Goal: Book appointment/travel/reservation

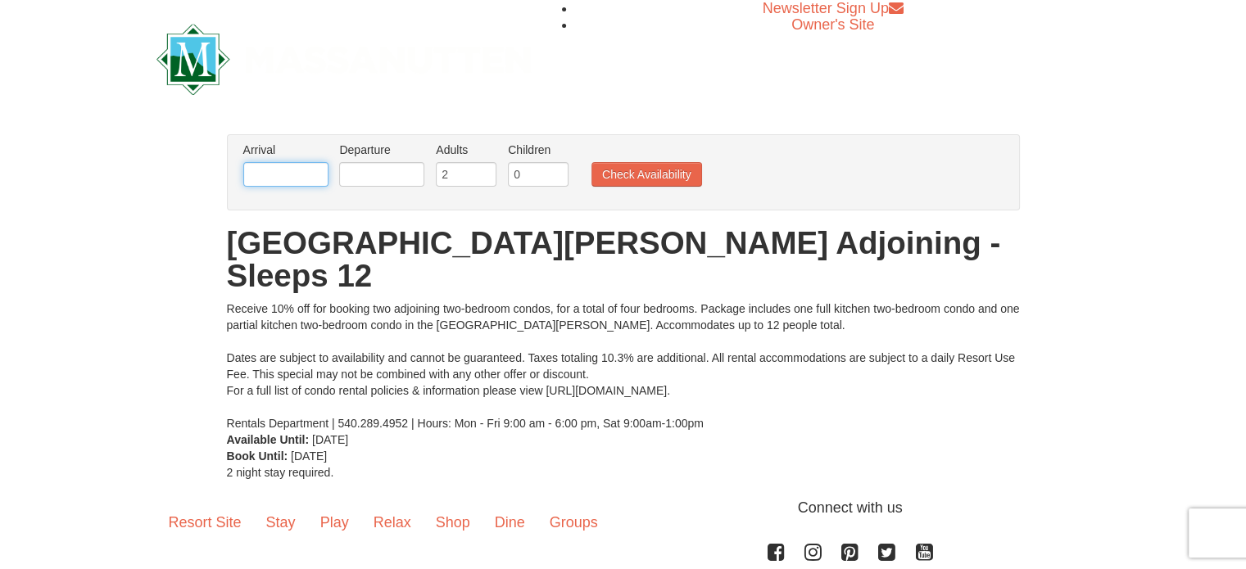
click at [299, 176] on input "text" at bounding box center [285, 174] width 85 height 25
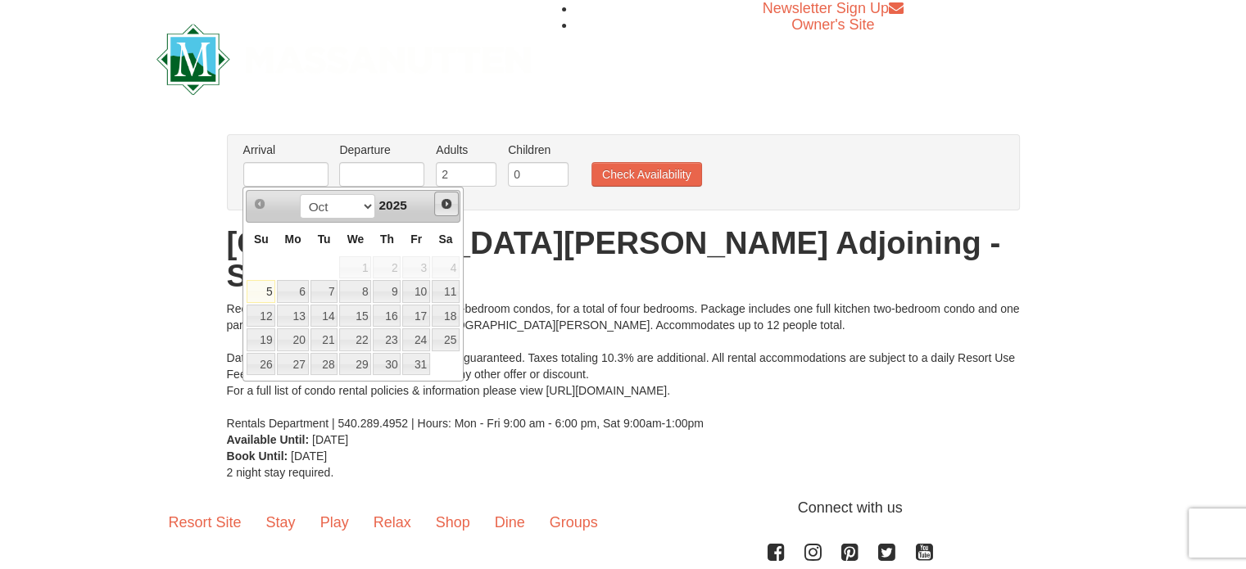
click at [446, 206] on span "Next" at bounding box center [446, 203] width 13 height 13
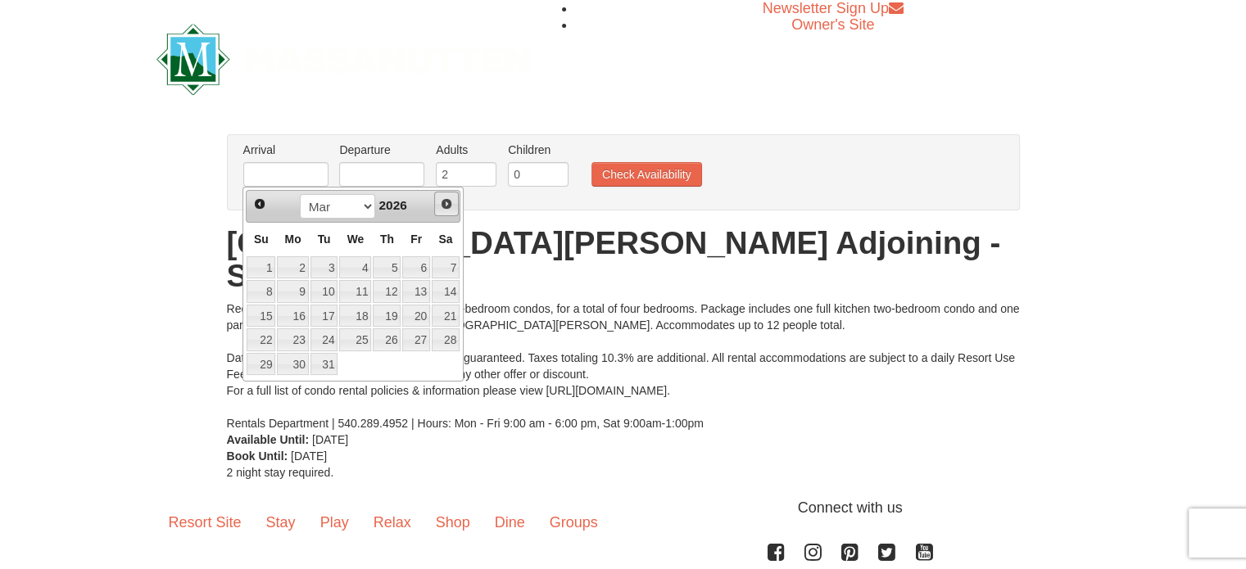
click at [446, 206] on span "Next" at bounding box center [446, 203] width 13 height 13
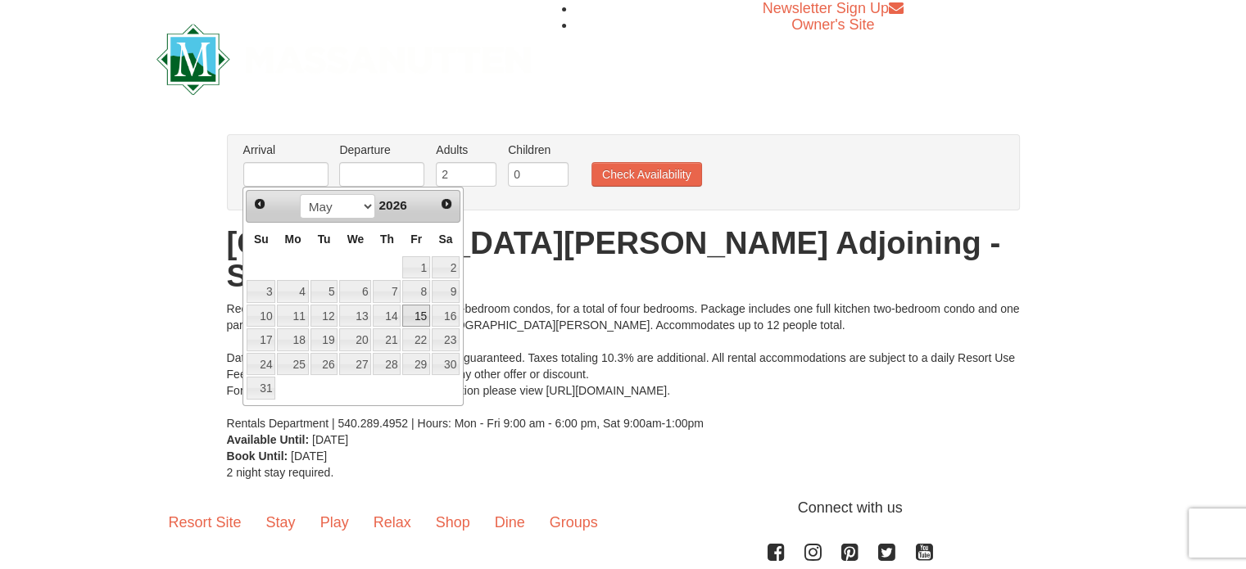
click at [423, 316] on link "15" at bounding box center [416, 316] width 28 height 23
type input "[DATE]"
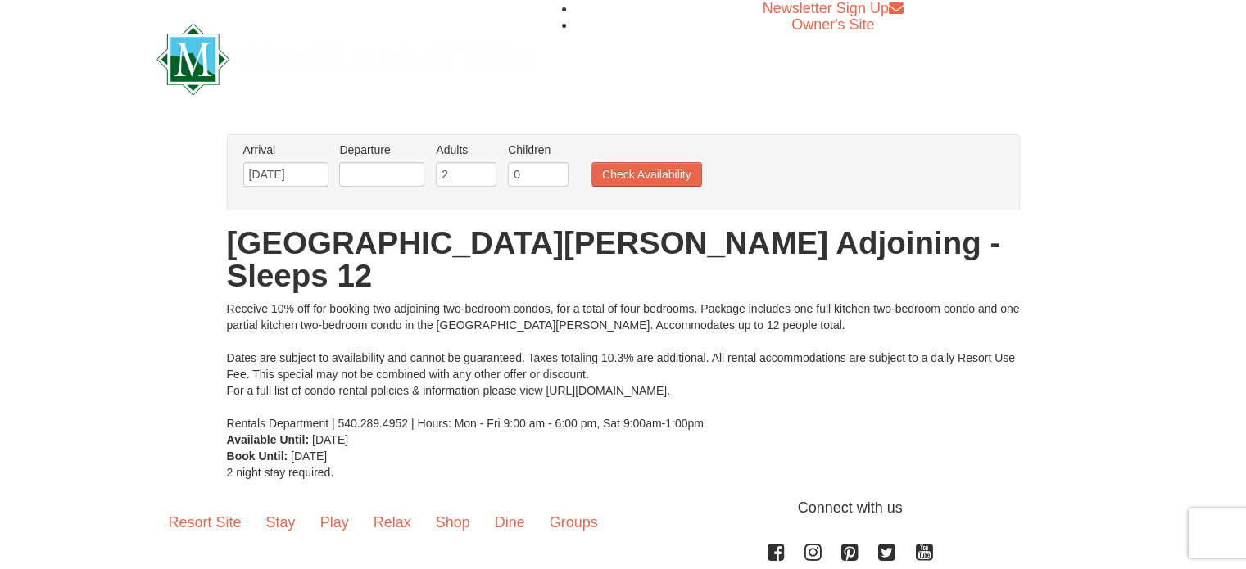
click at [423, 316] on div "Receive 10% off for booking two adjoining two-bedroom condos, for a total of fo…" at bounding box center [623, 366] width 793 height 131
click at [392, 174] on input "text" at bounding box center [381, 174] width 85 height 25
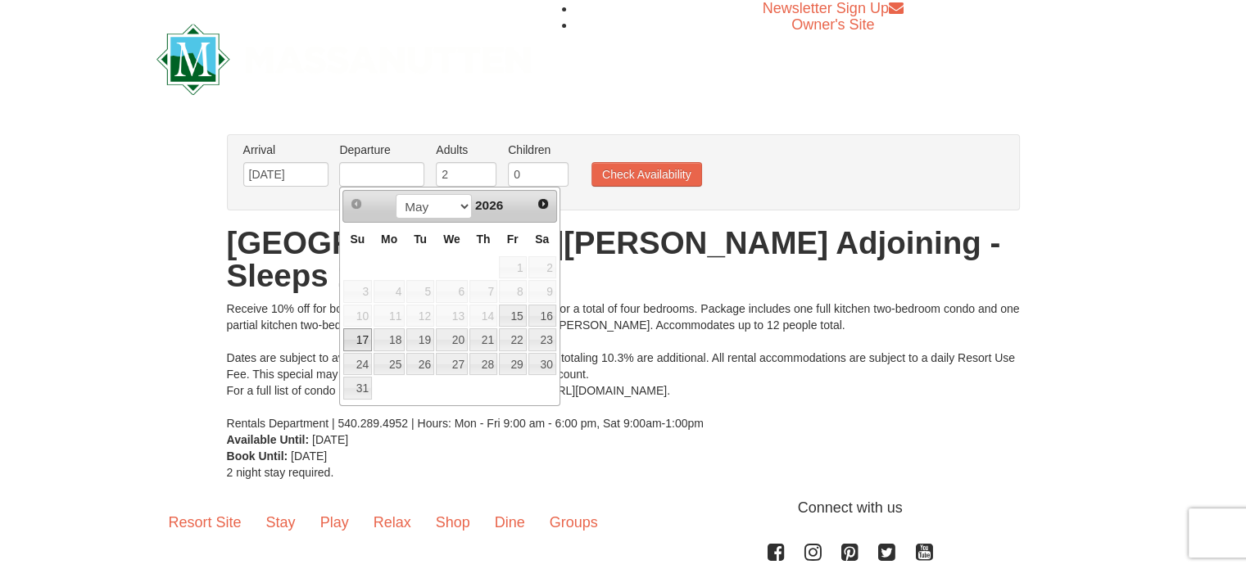
click at [360, 335] on link "17" at bounding box center [357, 340] width 29 height 23
type input "[DATE]"
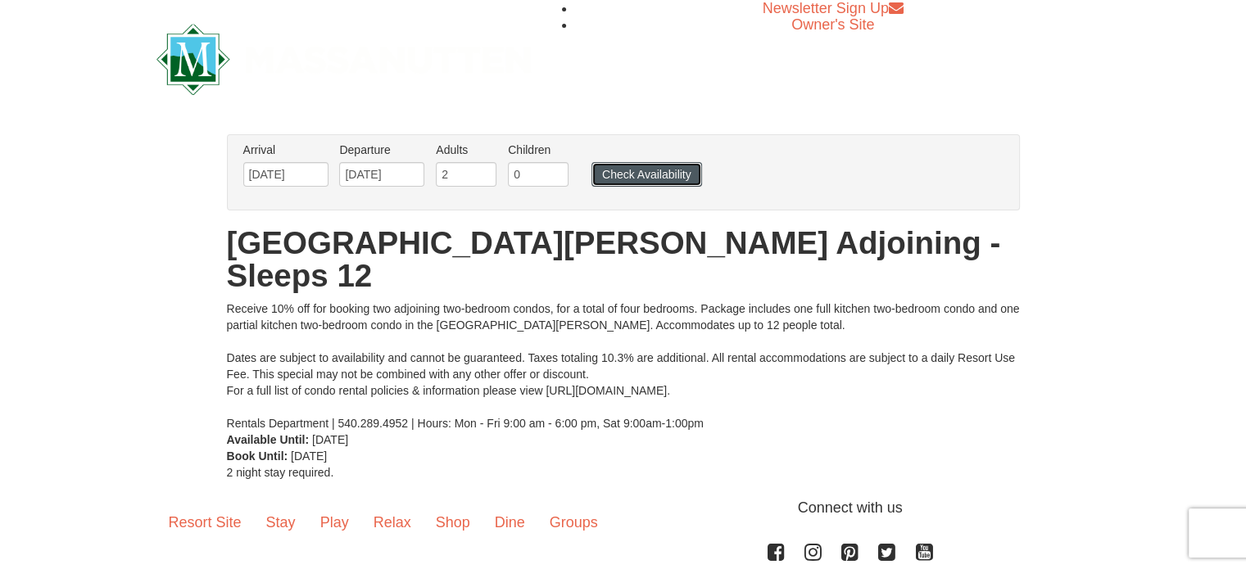
click at [652, 166] on button "Check Availability" at bounding box center [647, 174] width 111 height 25
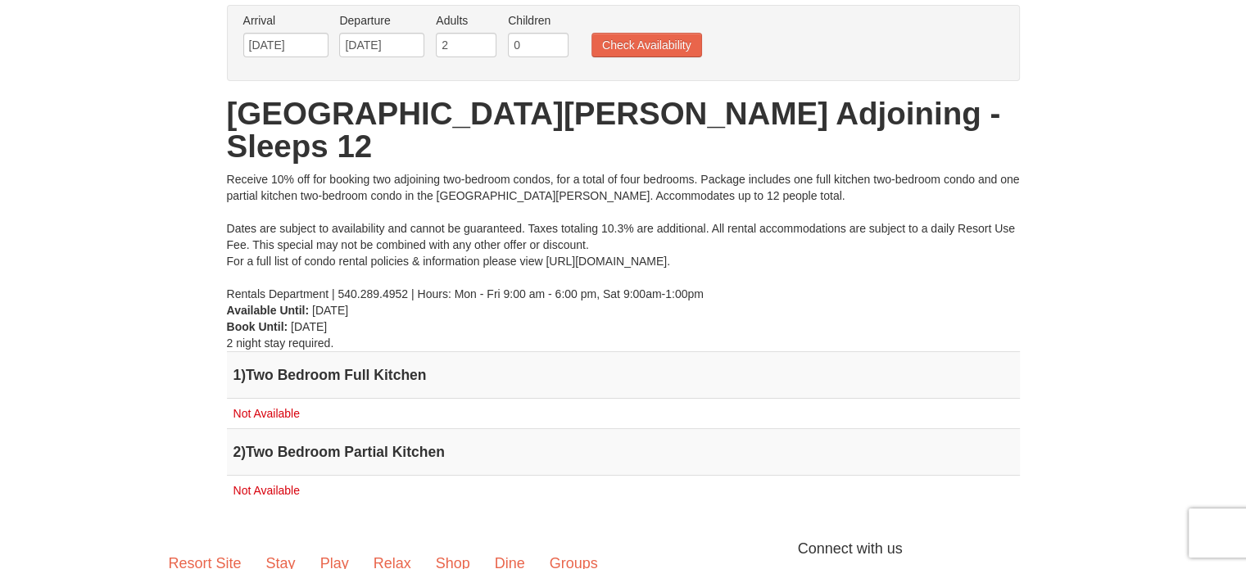
scroll to position [131, 0]
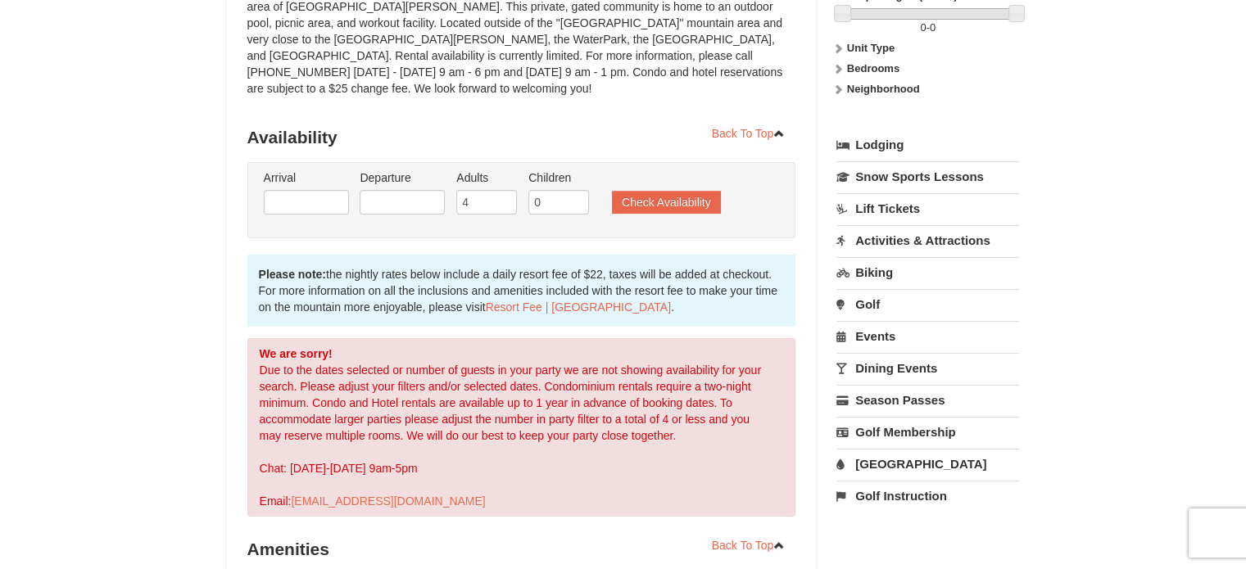
scroll to position [262, 0]
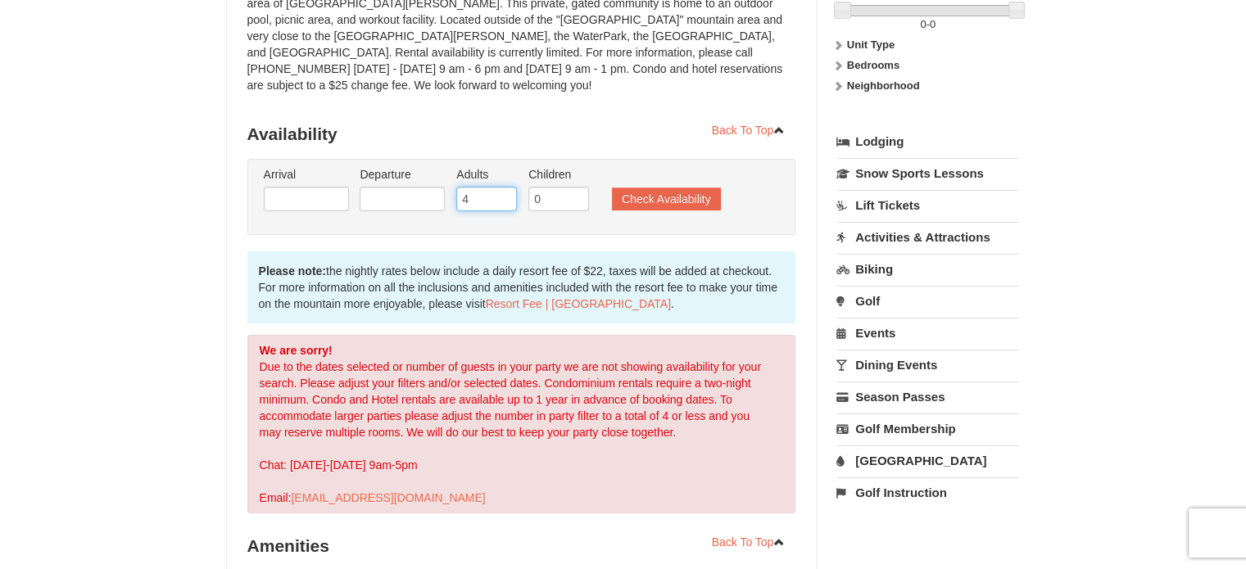
click at [472, 187] on input "4" at bounding box center [486, 199] width 61 height 25
type input "2"
click at [300, 187] on input "text" at bounding box center [306, 199] width 85 height 25
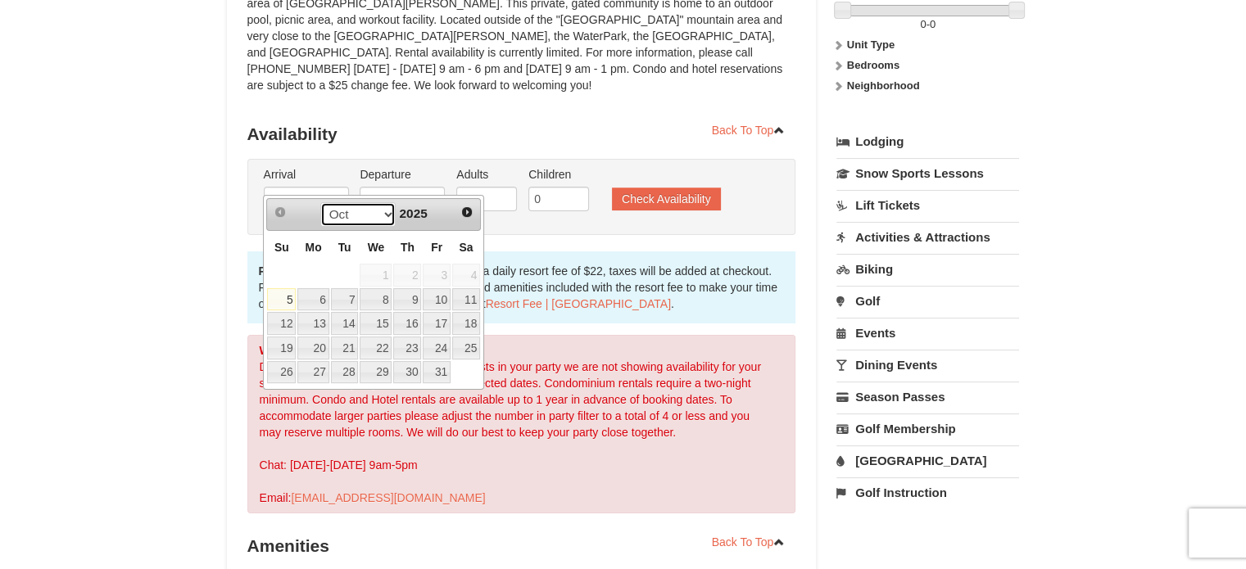
click at [385, 214] on select "Oct Nov Dec" at bounding box center [358, 214] width 76 height 25
click at [462, 211] on span "Next" at bounding box center [466, 212] width 13 height 13
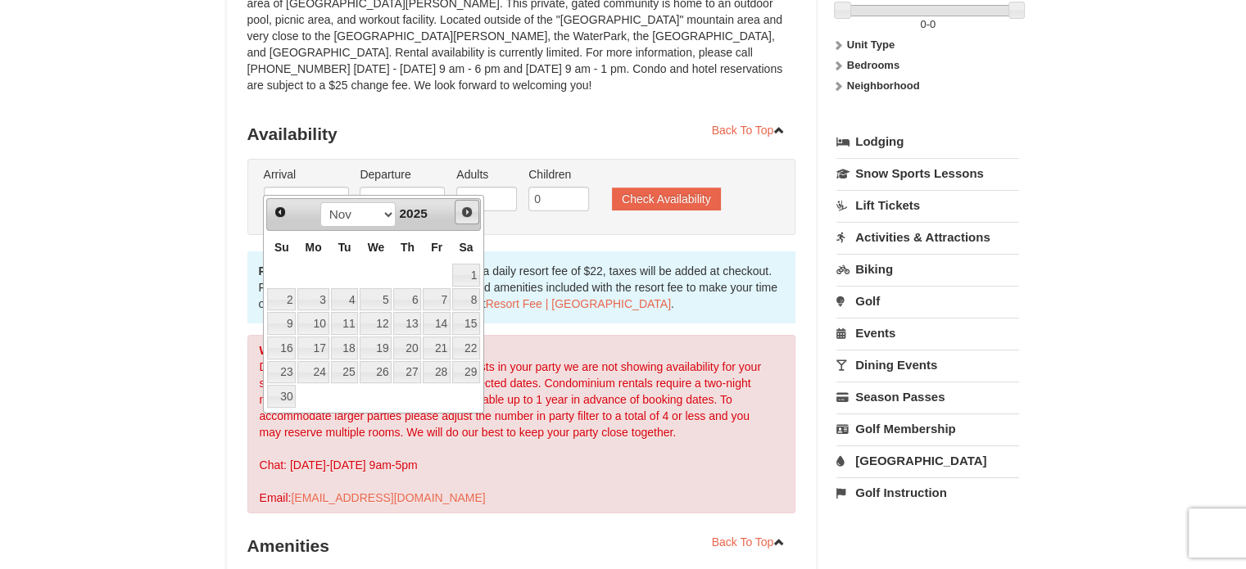
click at [462, 211] on span "Next" at bounding box center [466, 212] width 13 height 13
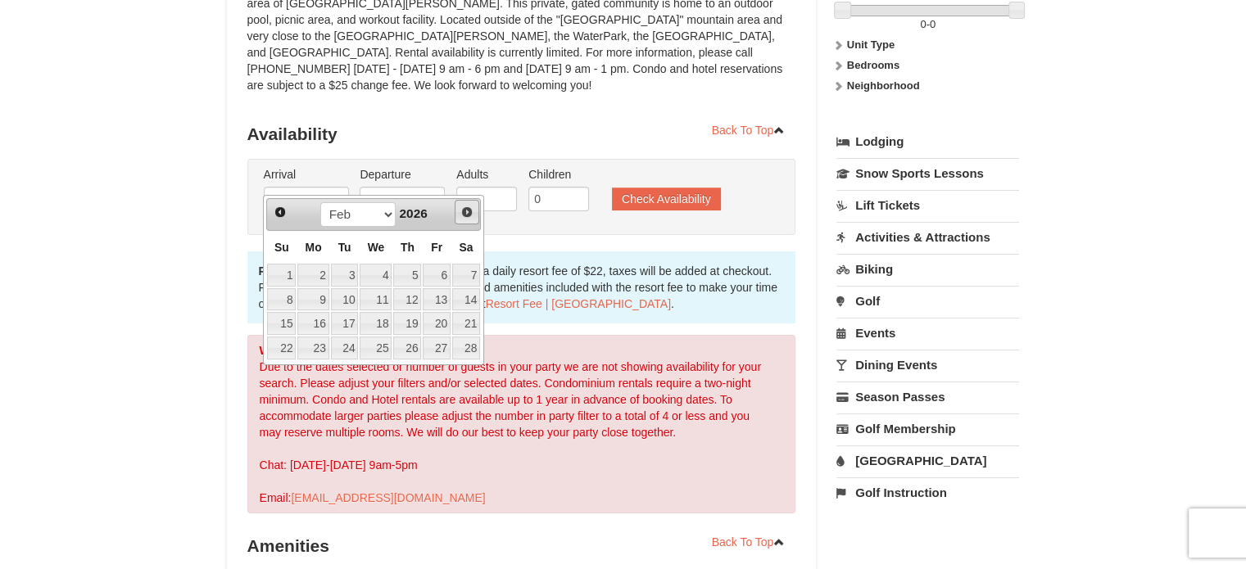
click at [462, 211] on span "Next" at bounding box center [466, 212] width 13 height 13
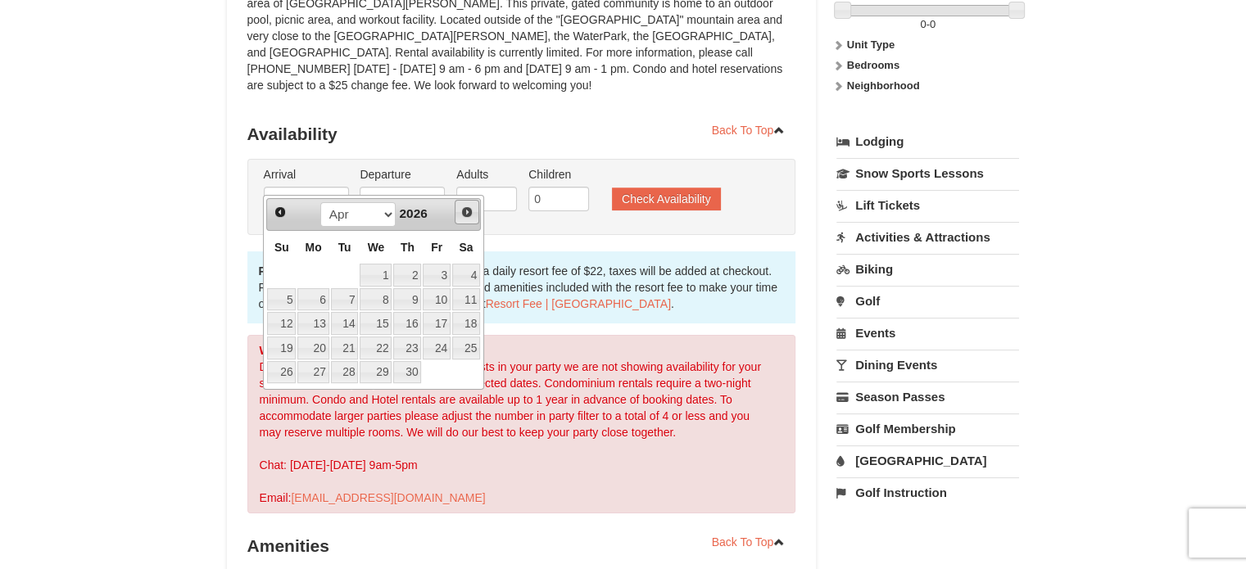
click at [462, 211] on span "Next" at bounding box center [466, 212] width 13 height 13
click at [437, 329] on link "15" at bounding box center [437, 323] width 28 height 23
type input "[DATE]"
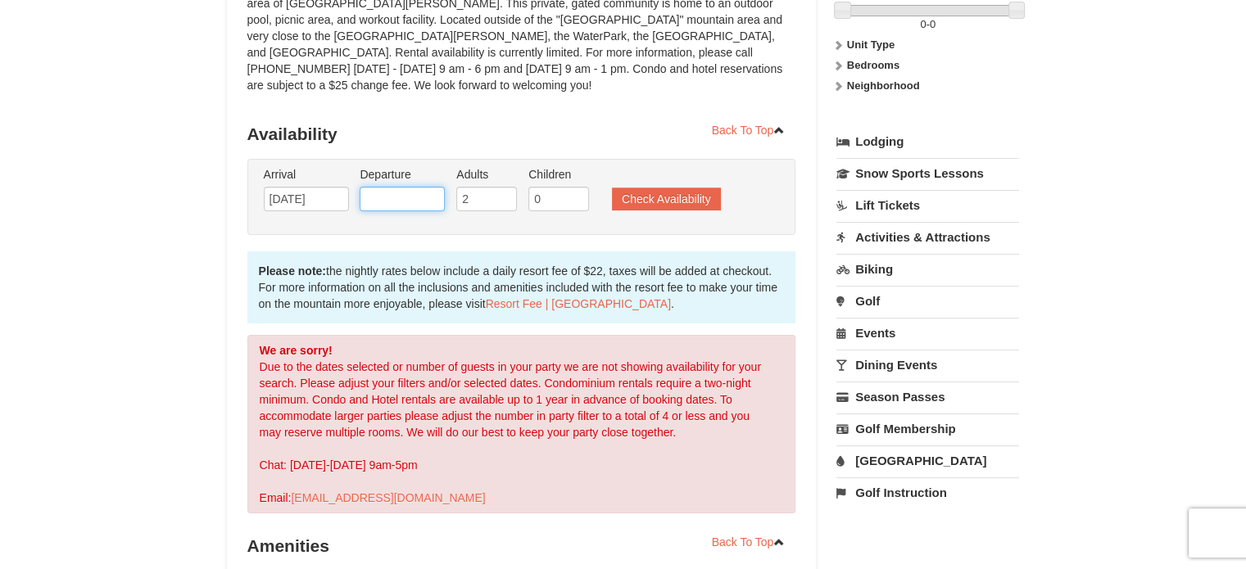
click at [425, 187] on input "text" at bounding box center [402, 199] width 85 height 25
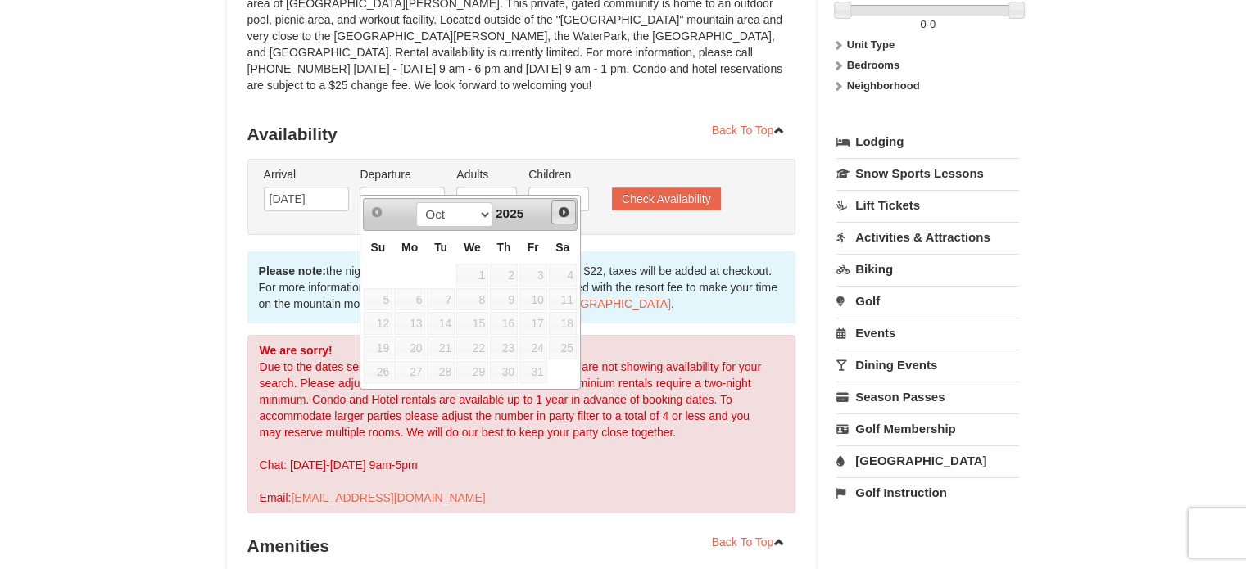
click at [565, 212] on span "Next" at bounding box center [563, 212] width 13 height 13
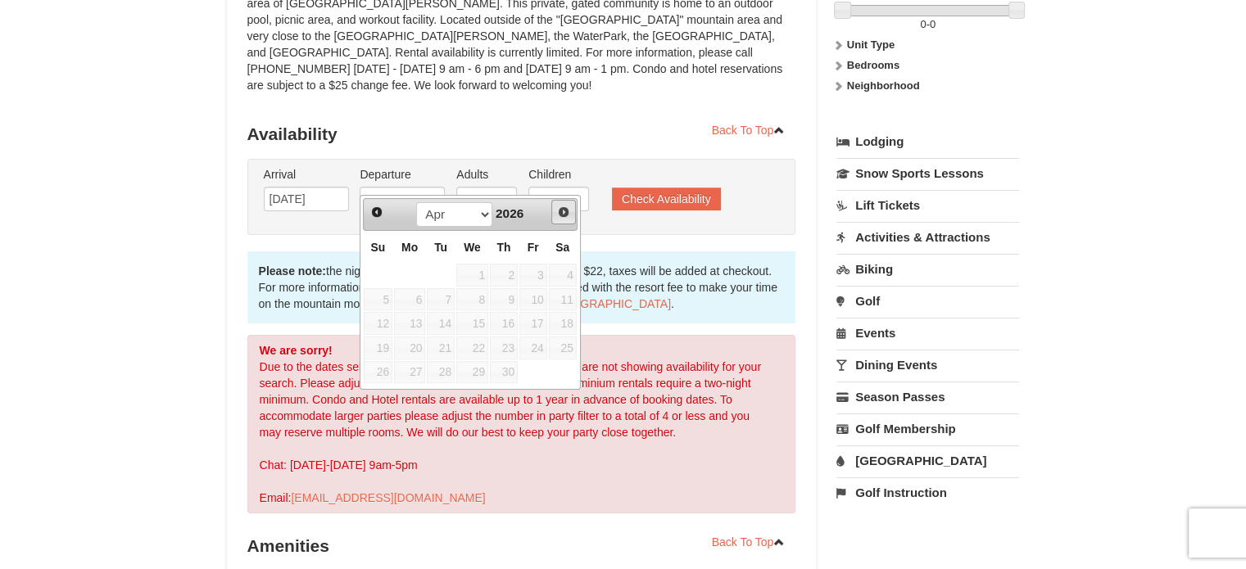
click at [565, 212] on span "Next" at bounding box center [563, 212] width 13 height 13
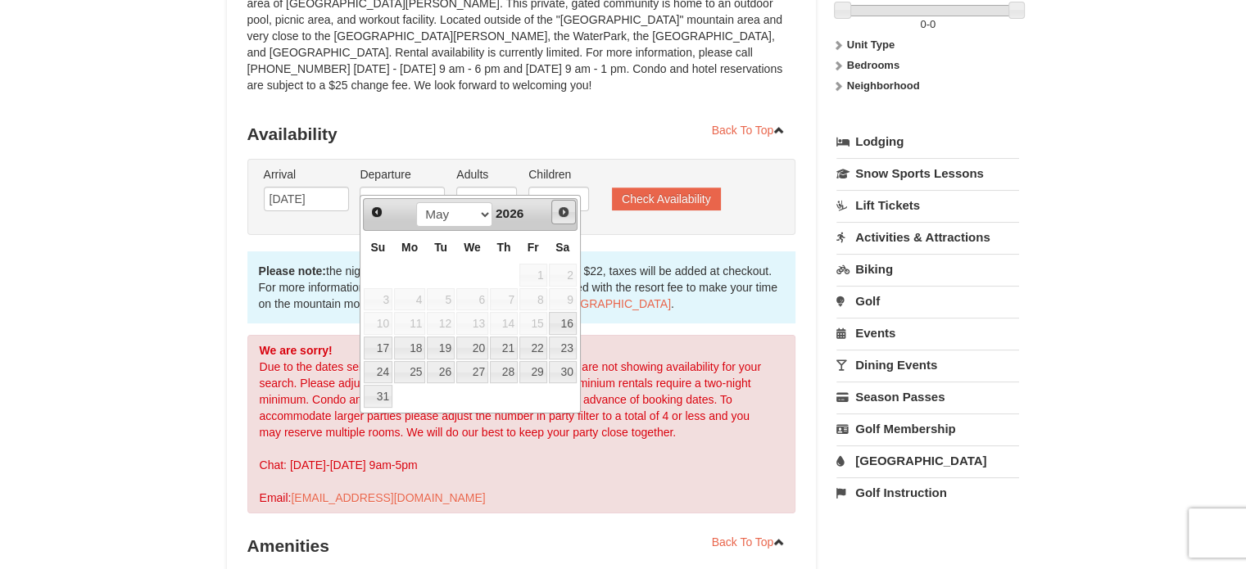
click at [565, 212] on span "Next" at bounding box center [563, 212] width 13 height 13
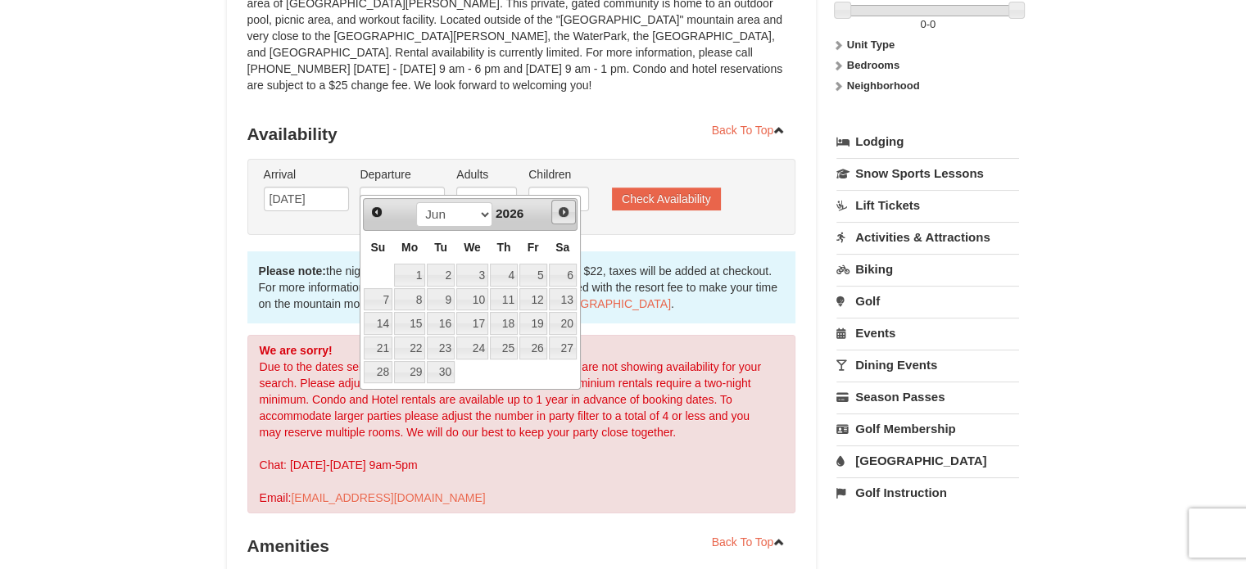
click at [565, 212] on span "Next" at bounding box center [563, 212] width 13 height 13
click at [377, 211] on span "Prev" at bounding box center [376, 212] width 13 height 13
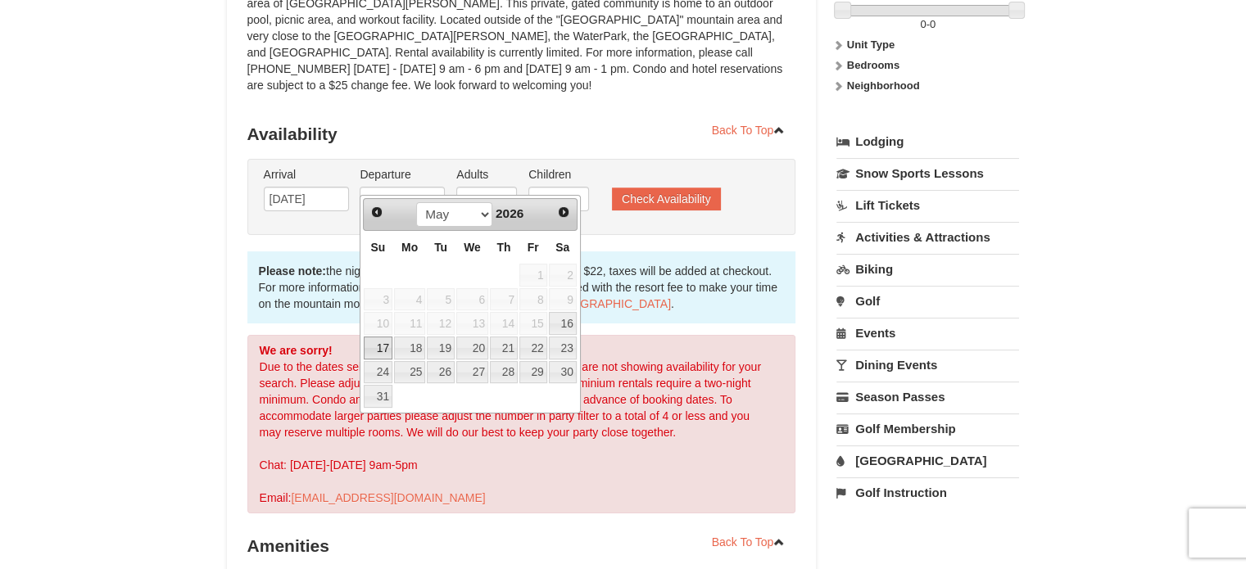
click at [376, 343] on link "17" at bounding box center [378, 348] width 29 height 23
type input "[DATE]"
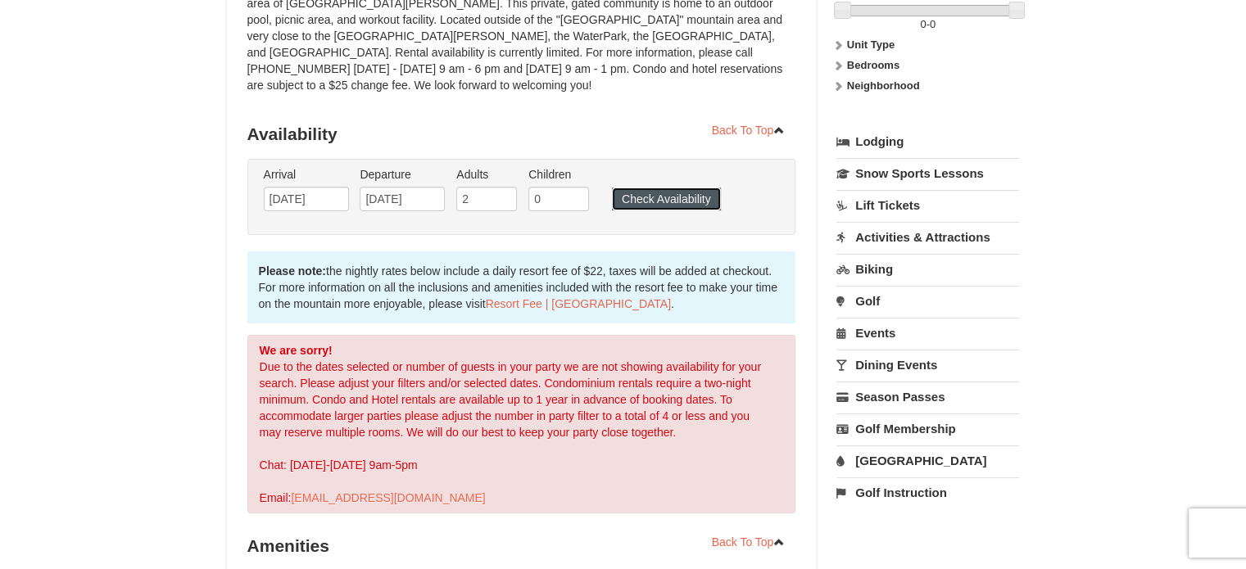
click at [687, 188] on button "Check Availability" at bounding box center [666, 199] width 109 height 23
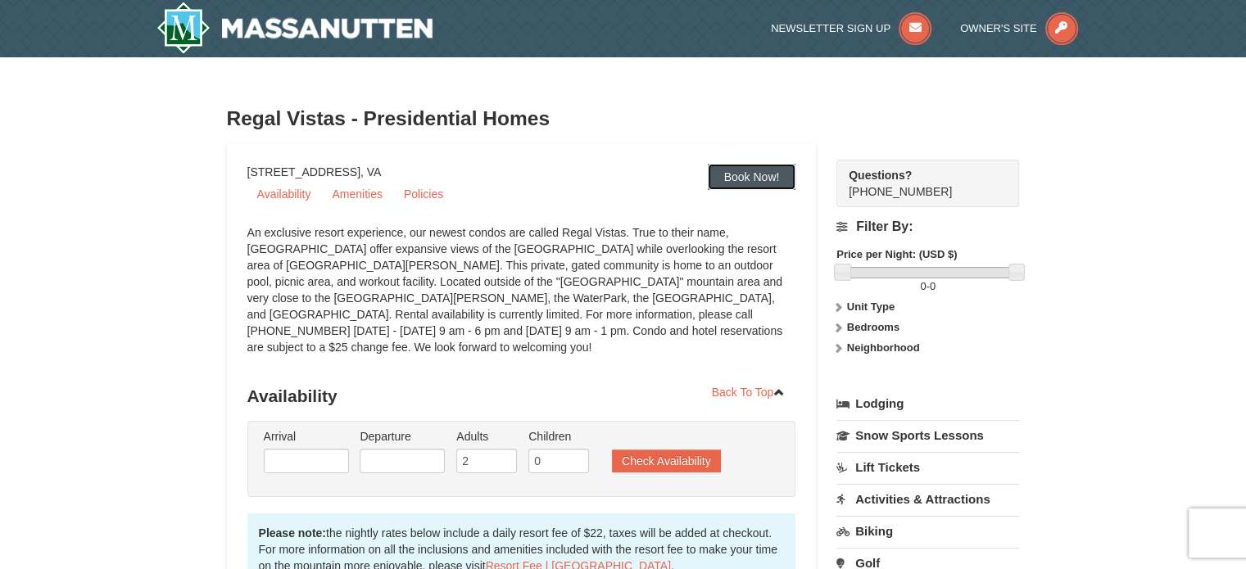
click at [747, 171] on link "Book Now!" at bounding box center [752, 177] width 88 height 26
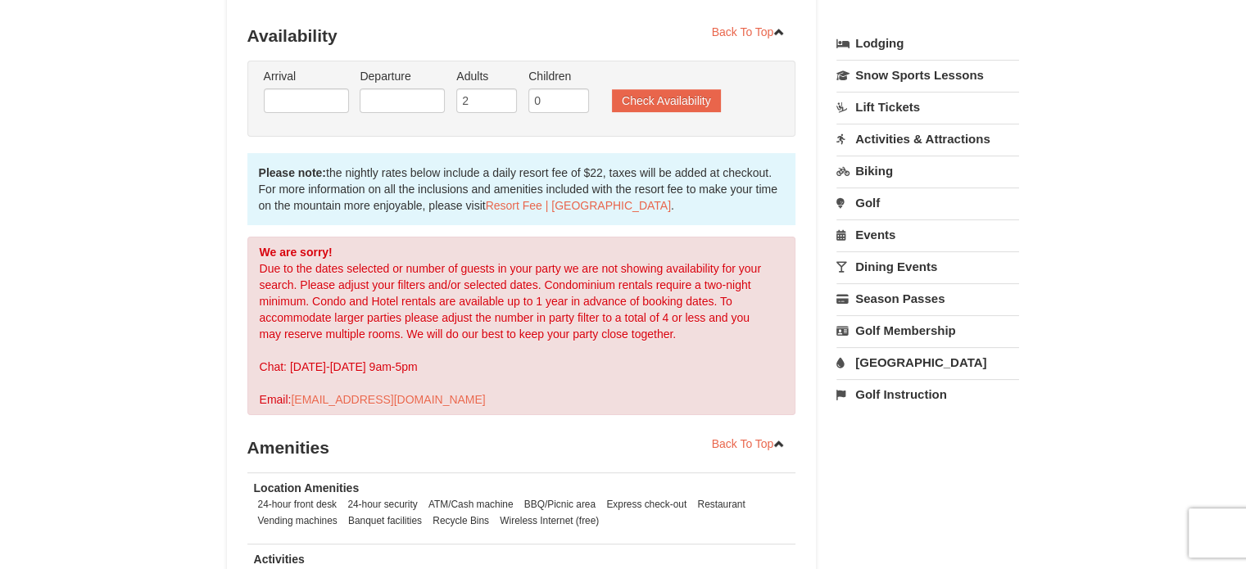
scroll to position [364, 0]
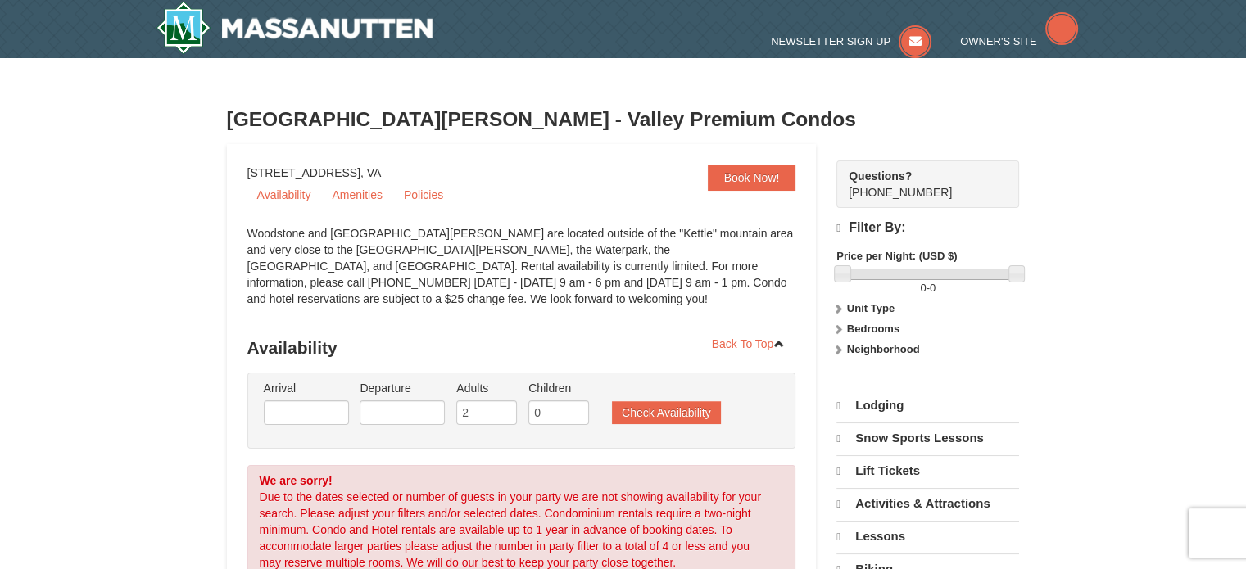
select select "10"
